Goal: Find contact information: Find contact information

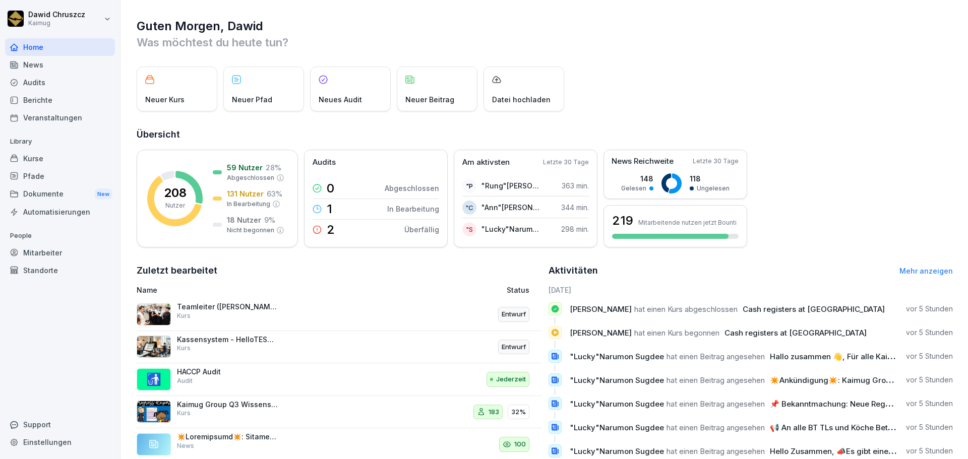
click at [47, 161] on div "Kurse" at bounding box center [60, 159] width 110 height 18
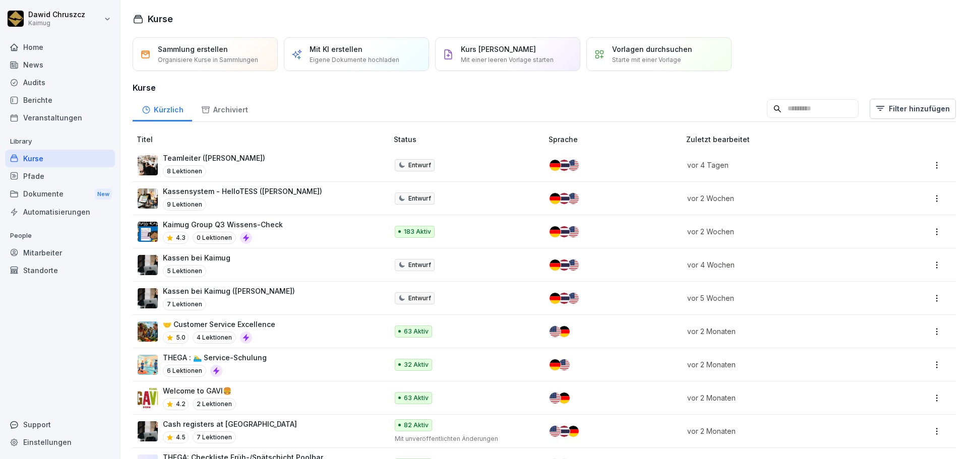
click at [805, 108] on input at bounding box center [813, 108] width 92 height 19
click at [253, 222] on p "Kaimug Group Q3 Wissens-Check" at bounding box center [223, 224] width 120 height 11
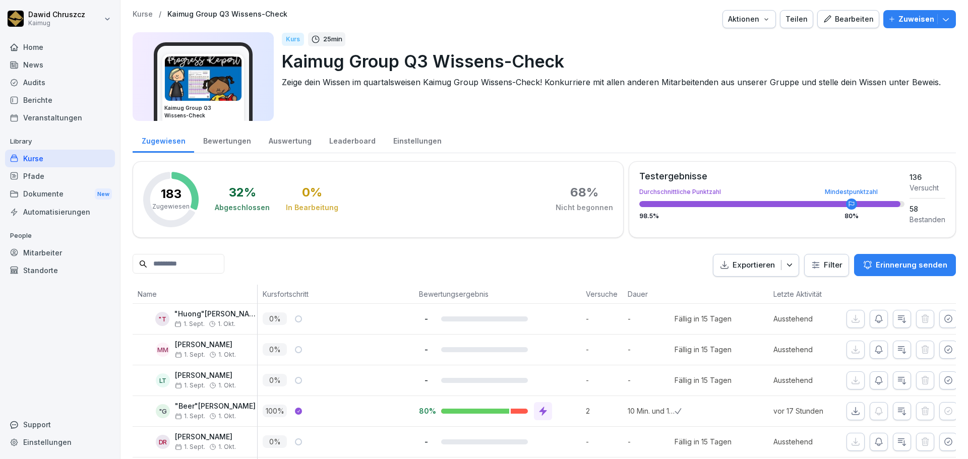
click at [347, 142] on div "Leaderboard" at bounding box center [352, 140] width 64 height 26
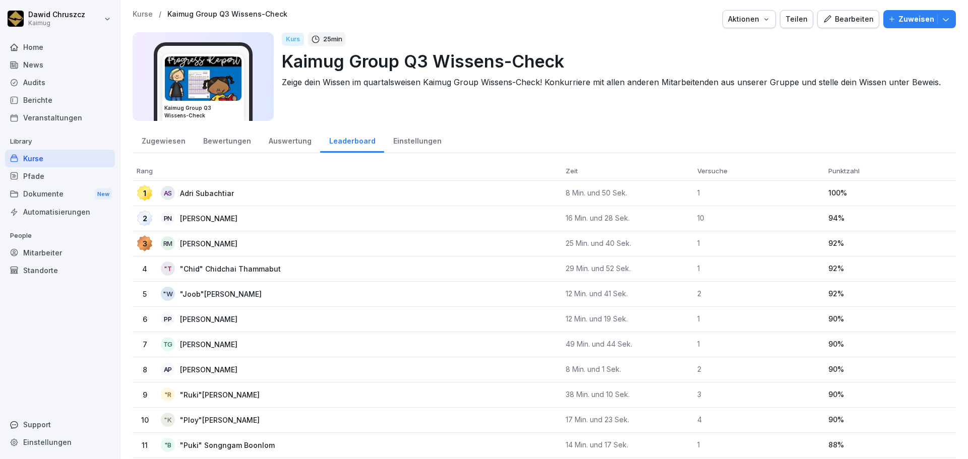
click at [847, 21] on div "Bearbeiten" at bounding box center [848, 19] width 51 height 11
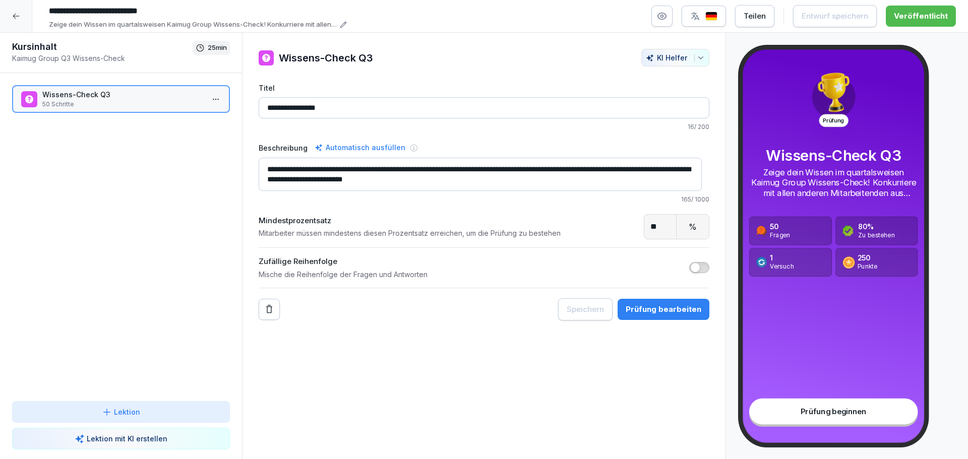
click at [518, 163] on textarea "**********" at bounding box center [480, 174] width 443 height 33
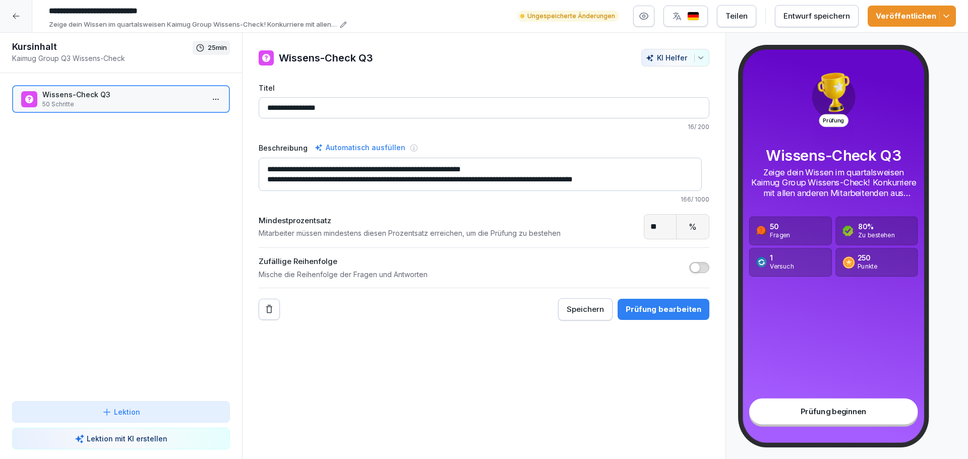
type textarea "**********"
click at [945, 13] on icon "button" at bounding box center [946, 16] width 10 height 10
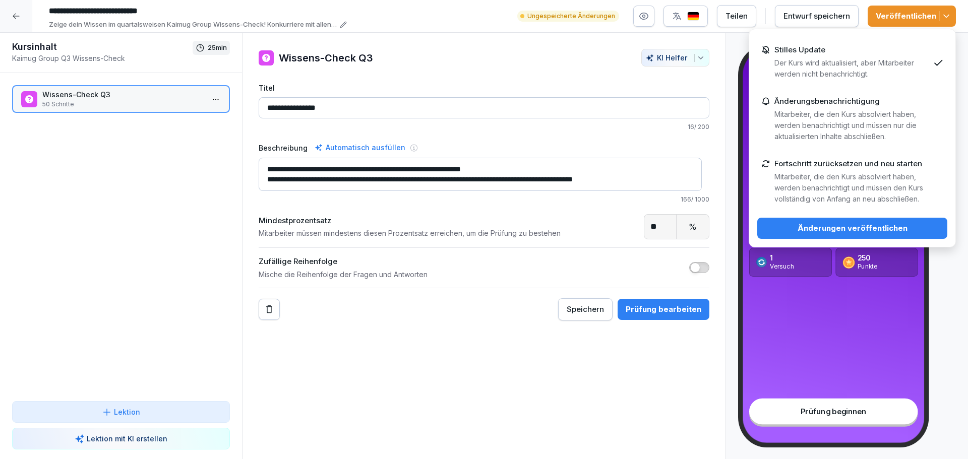
click at [861, 236] on button "Änderungen veröffentlichen" at bounding box center [852, 228] width 190 height 21
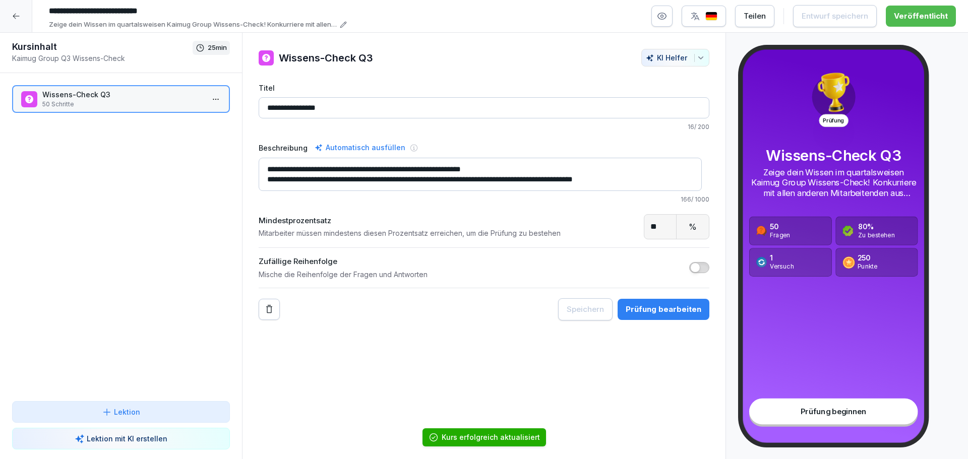
click at [15, 10] on div at bounding box center [16, 16] width 32 height 32
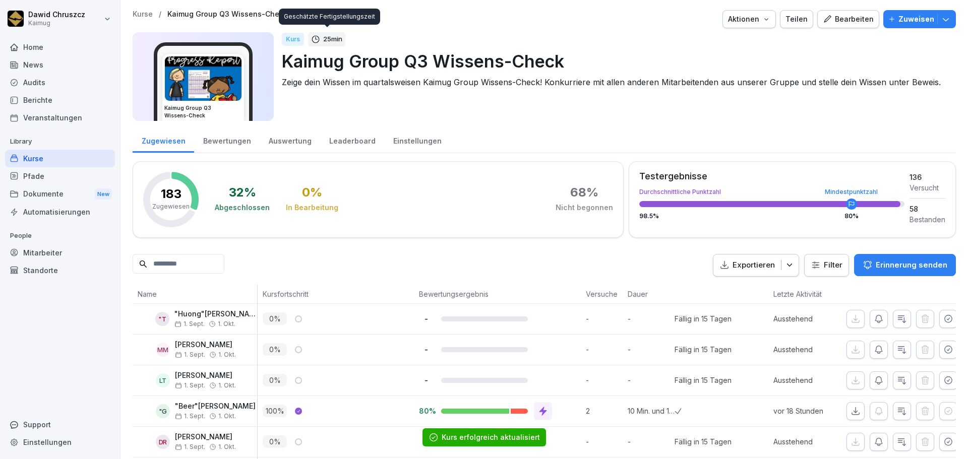
click at [540, 107] on div "Kurs 25 min Kaimug Group Q3 Wissens-Check Zeige dein Wissen im quartalsweisen K…" at bounding box center [615, 76] width 666 height 89
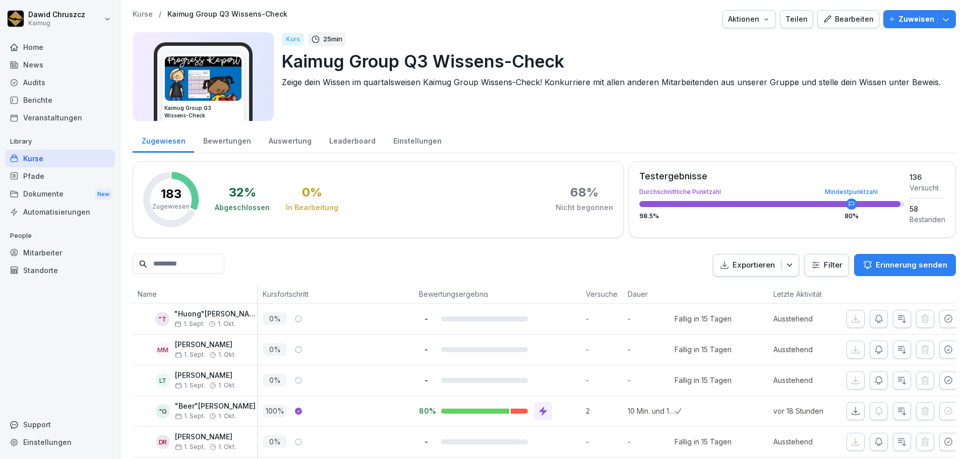
click at [231, 76] on img at bounding box center [203, 78] width 77 height 44
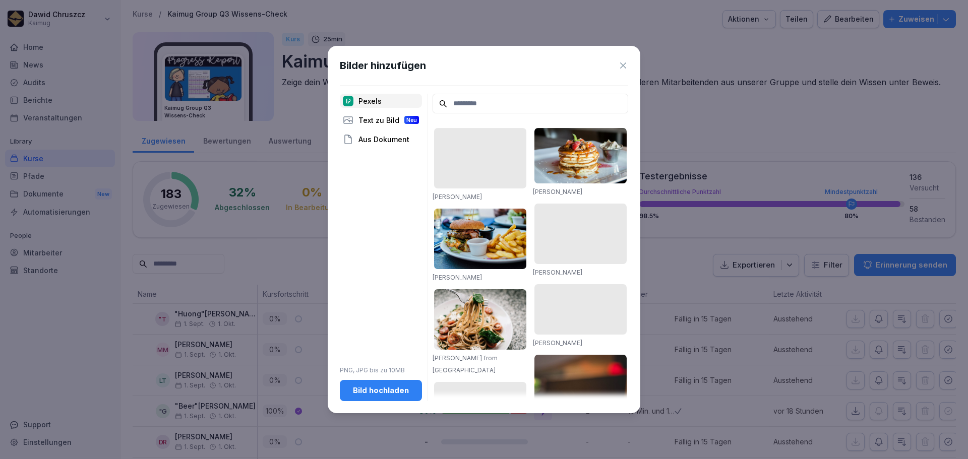
click at [373, 118] on div "Text zu Bild Neu" at bounding box center [381, 120] width 82 height 14
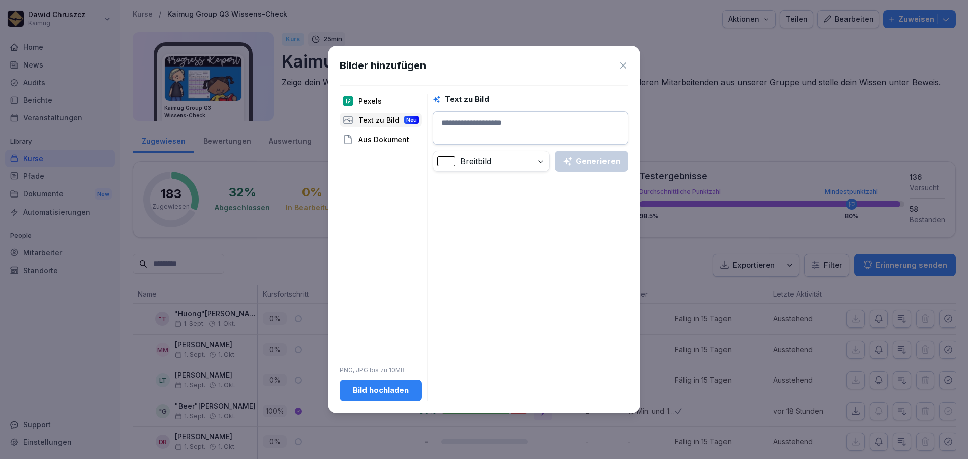
click at [372, 142] on div "Aus Dokument" at bounding box center [381, 139] width 82 height 14
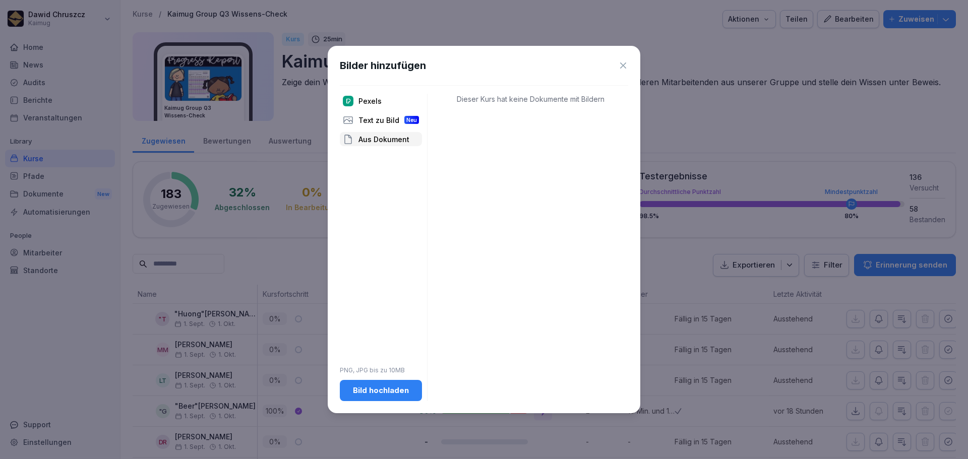
click at [624, 62] on icon at bounding box center [623, 66] width 10 height 10
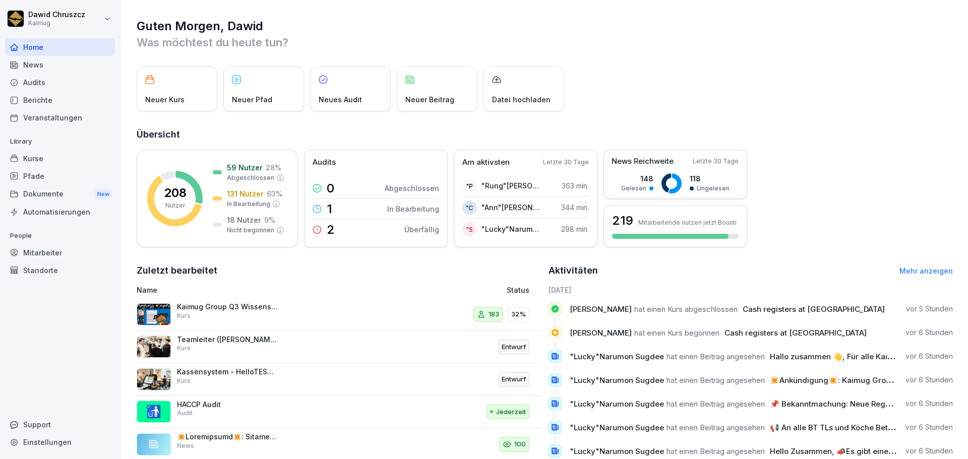
click at [35, 161] on div "Kurse" at bounding box center [60, 159] width 110 height 18
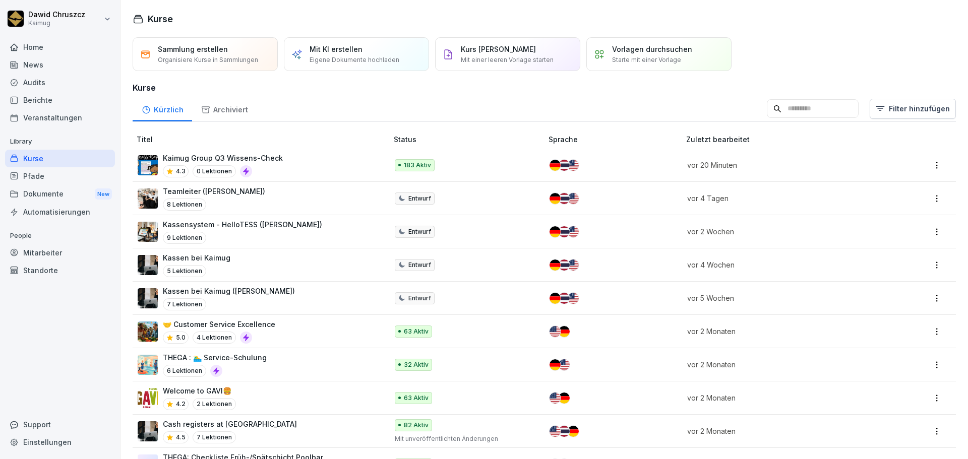
click at [797, 113] on input at bounding box center [813, 108] width 92 height 19
type input "*"
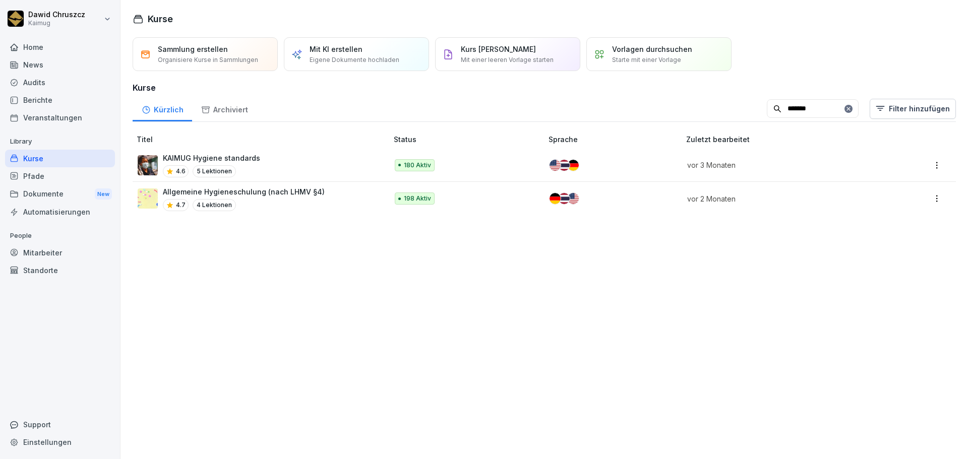
type input "*******"
click at [248, 193] on p "Allgemeine Hygieneschulung (nach LHMV §4)" at bounding box center [244, 192] width 162 height 11
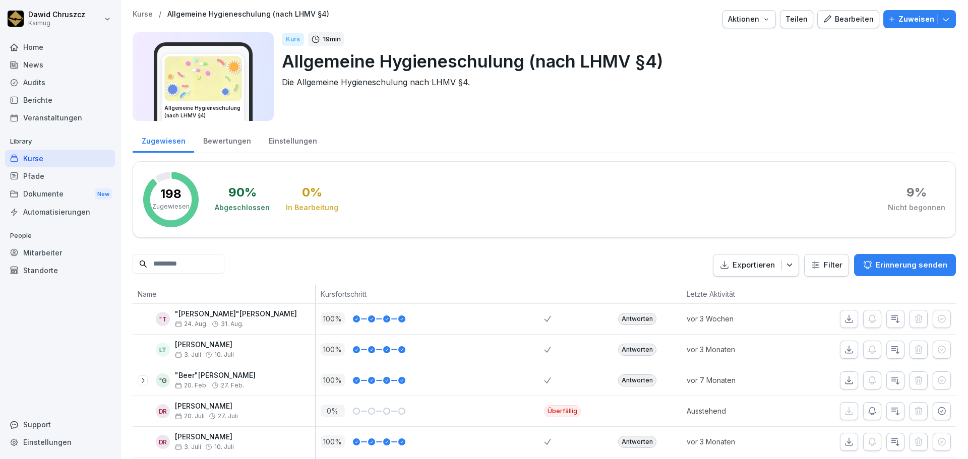
click at [184, 266] on input at bounding box center [179, 264] width 92 height 20
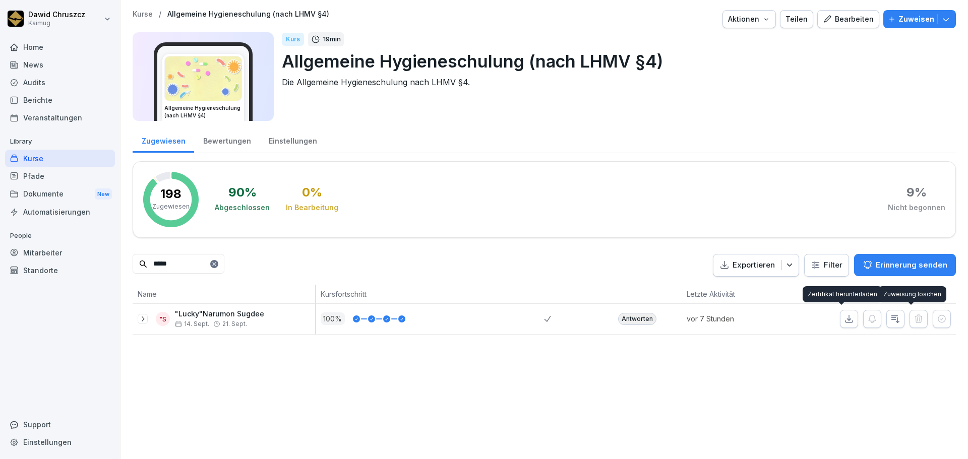
type input "*****"
click at [844, 318] on icon "button" at bounding box center [849, 319] width 10 height 10
click at [218, 268] on div at bounding box center [214, 264] width 8 height 8
click at [324, 266] on div "Exportieren Filter Erinnerung senden" at bounding box center [544, 265] width 823 height 23
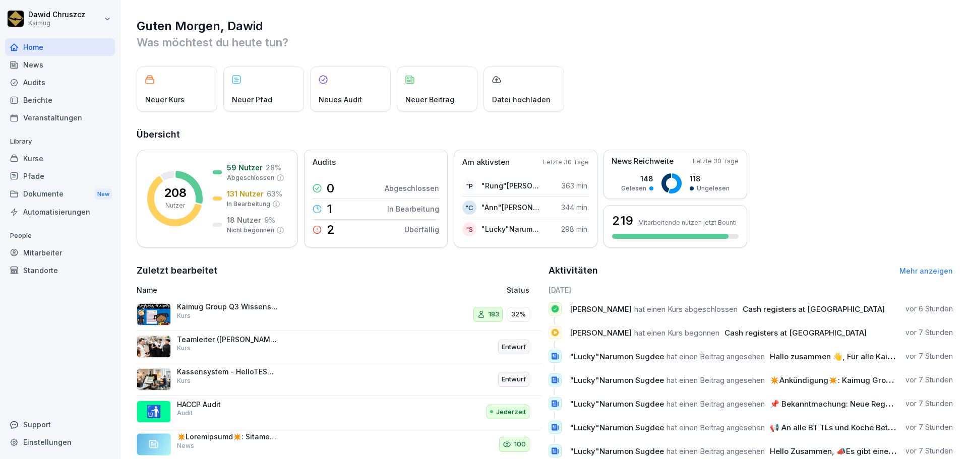
click at [56, 244] on div "Mitarbeiter" at bounding box center [60, 253] width 110 height 18
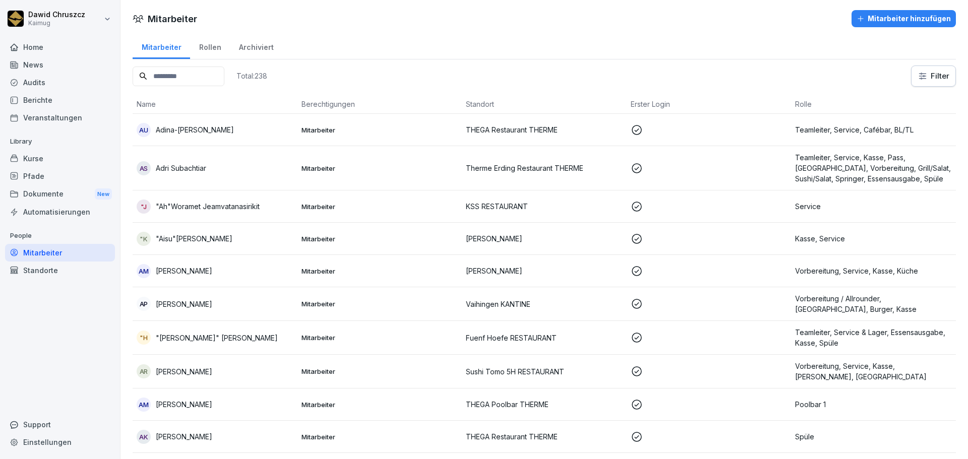
click at [155, 81] on input at bounding box center [179, 77] width 92 height 20
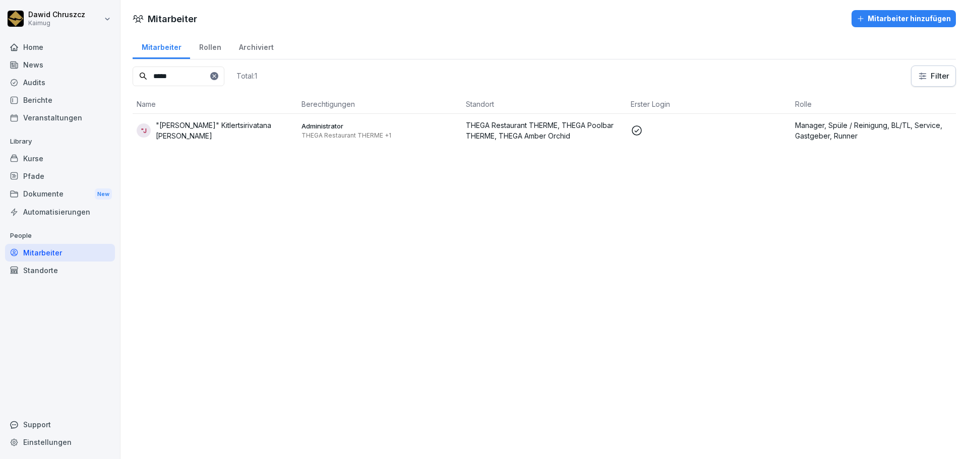
type input "*****"
drag, startPoint x: 275, startPoint y: 130, endPoint x: 184, endPoint y: 130, distance: 91.8
click at [184, 130] on p ""[PERSON_NAME]" Kitlertsirivatana [PERSON_NAME]" at bounding box center [225, 130] width 138 height 21
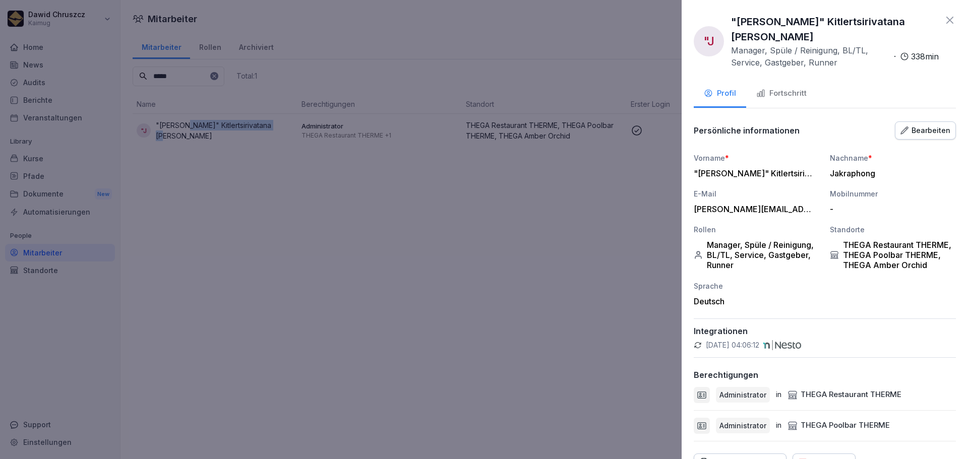
copy p "Kitlertsirivatana [PERSON_NAME]"
click at [762, 204] on div "[PERSON_NAME][EMAIL_ADDRESS][DOMAIN_NAME]" at bounding box center [754, 209] width 121 height 10
drag, startPoint x: 697, startPoint y: 343, endPoint x: 729, endPoint y: 343, distance: 31.3
click at [698, 343] on icon at bounding box center [698, 345] width 8 height 8
drag, startPoint x: 760, startPoint y: 194, endPoint x: 689, endPoint y: 207, distance: 72.7
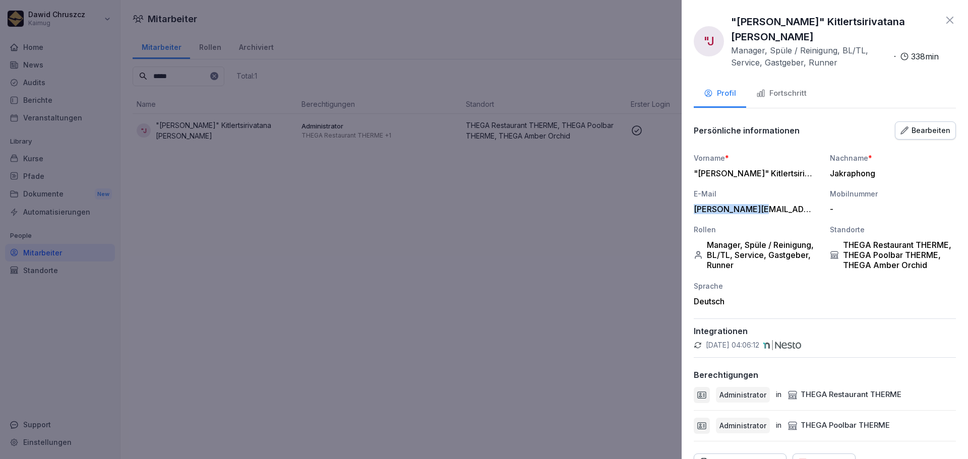
click at [690, 199] on div ""J "[PERSON_NAME]" Kitlertsirivatana Jakraphong Manager, Spüle / Reinigung, BL/…" at bounding box center [825, 229] width 286 height 459
copy div "[PERSON_NAME][EMAIL_ADDRESS][DOMAIN_NAME]"
drag, startPoint x: 788, startPoint y: 157, endPoint x: 693, endPoint y: 164, distance: 95.0
click at [693, 164] on div ""J "[PERSON_NAME]" Kitlertsirivatana Jakraphong Manager, Spüle / Reinigung, BL/…" at bounding box center [825, 229] width 286 height 459
copy div ""[PERSON_NAME]" Kitlertsirivatana"
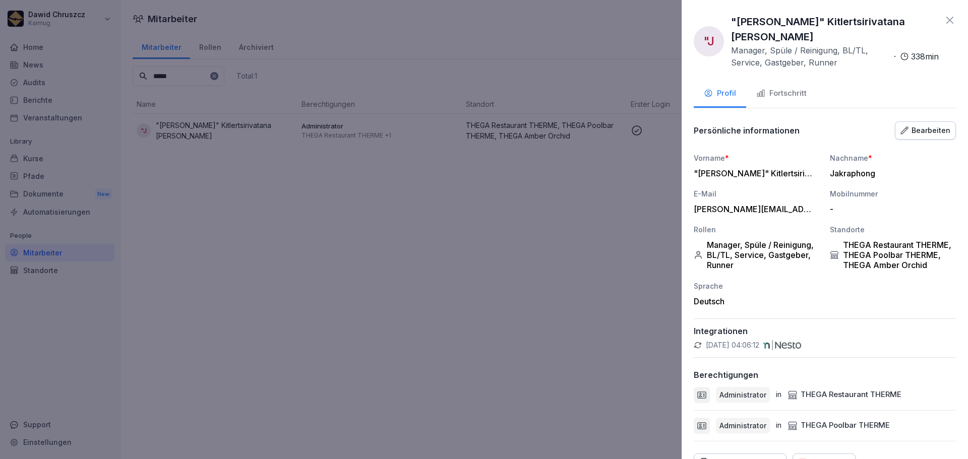
click at [944, 18] on icon at bounding box center [950, 20] width 12 height 12
